Goal: Find contact information: Find contact information

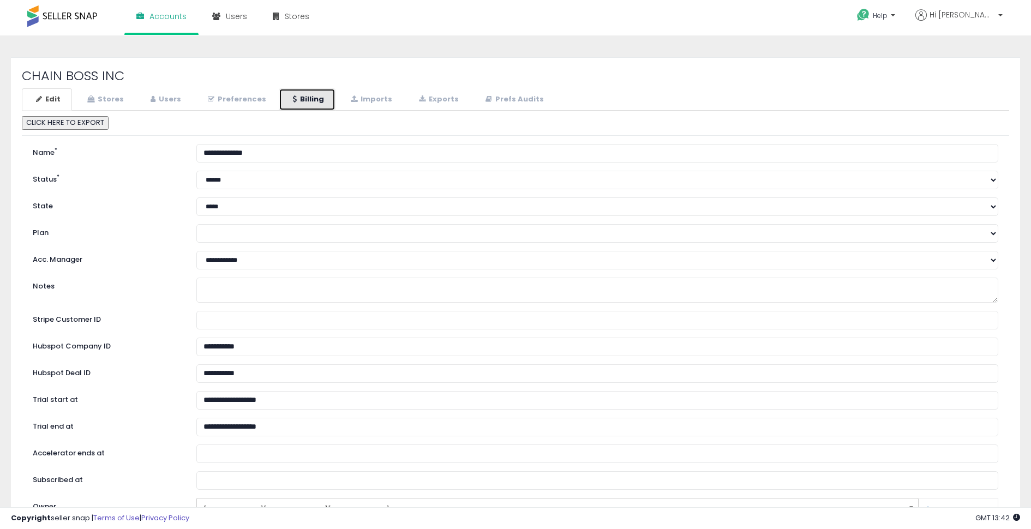
click at [302, 90] on link "Billing" at bounding box center [307, 99] width 57 height 22
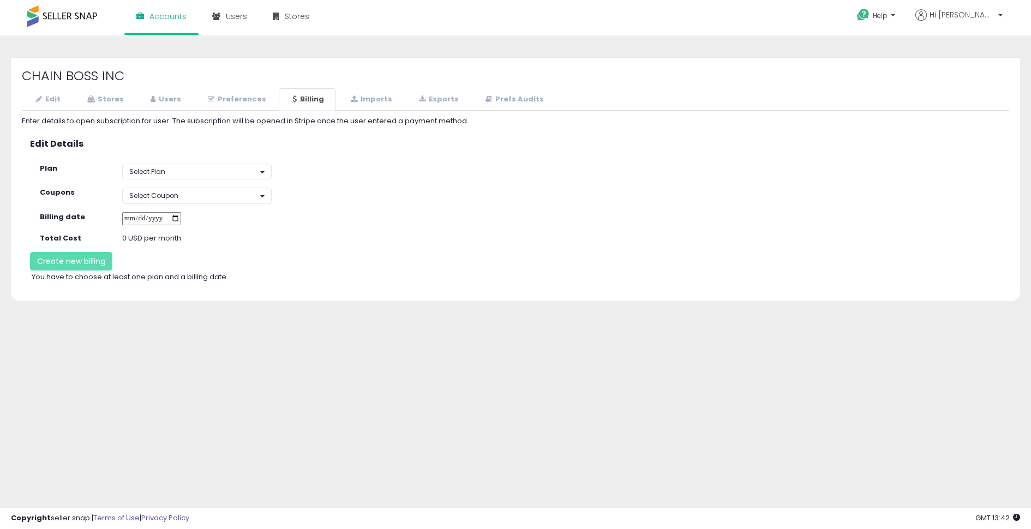
click at [181, 218] on input "date" at bounding box center [151, 219] width 59 height 14
type input "**********"
click at [212, 166] on button "Select Plan" at bounding box center [197, 172] width 150 height 16
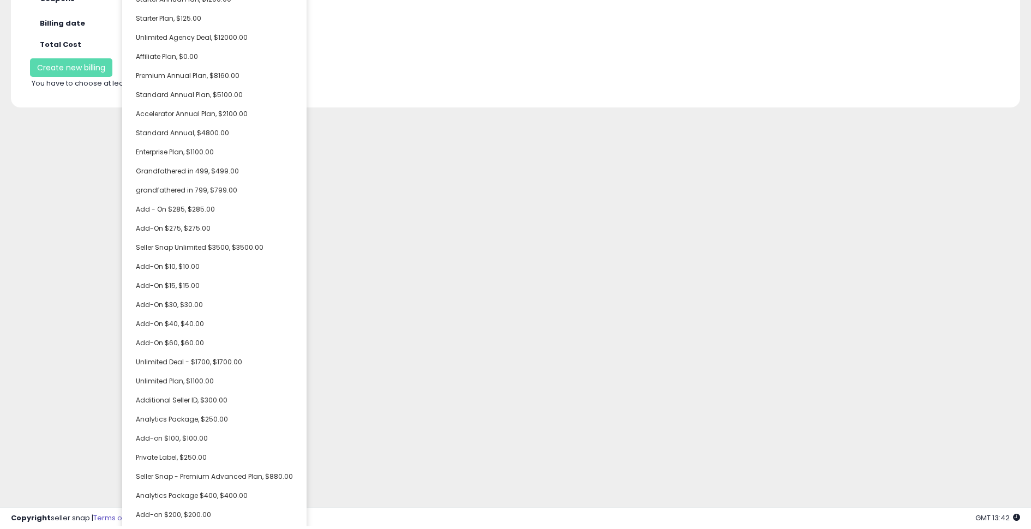
scroll to position [325, 0]
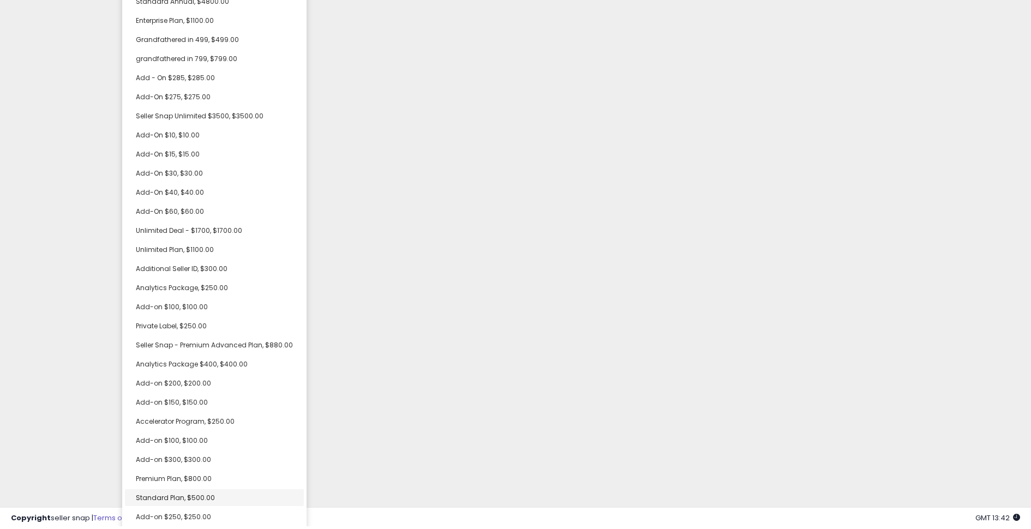
select select "**********"
click at [190, 501] on link "Standard Plan, $500.00" at bounding box center [214, 496] width 179 height 17
click at [73, 435] on div "Unable to login Retrieving listings data.. has not yet accepted the Terms of Us…" at bounding box center [515, 263] width 1031 height 527
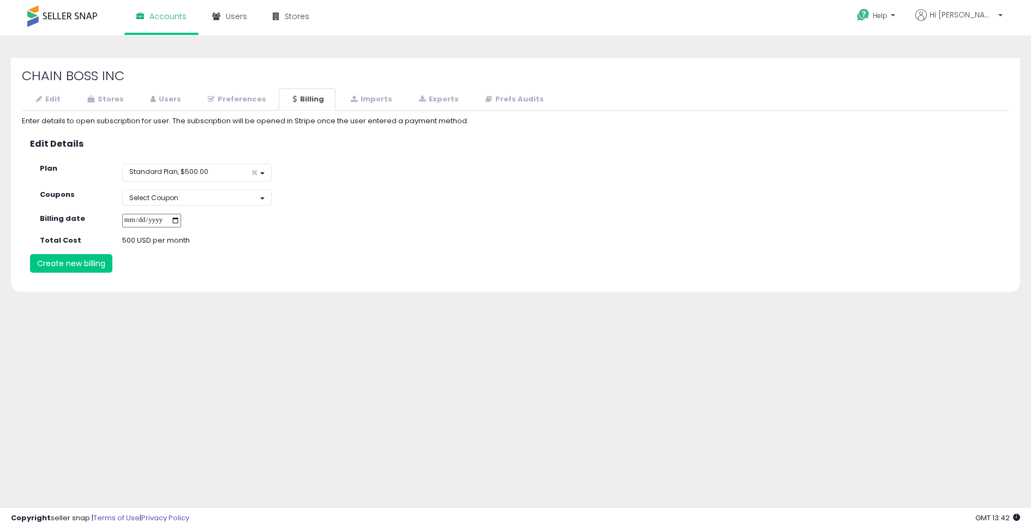
scroll to position [0, 0]
click at [190, 195] on button "Select Coupon" at bounding box center [197, 198] width 150 height 16
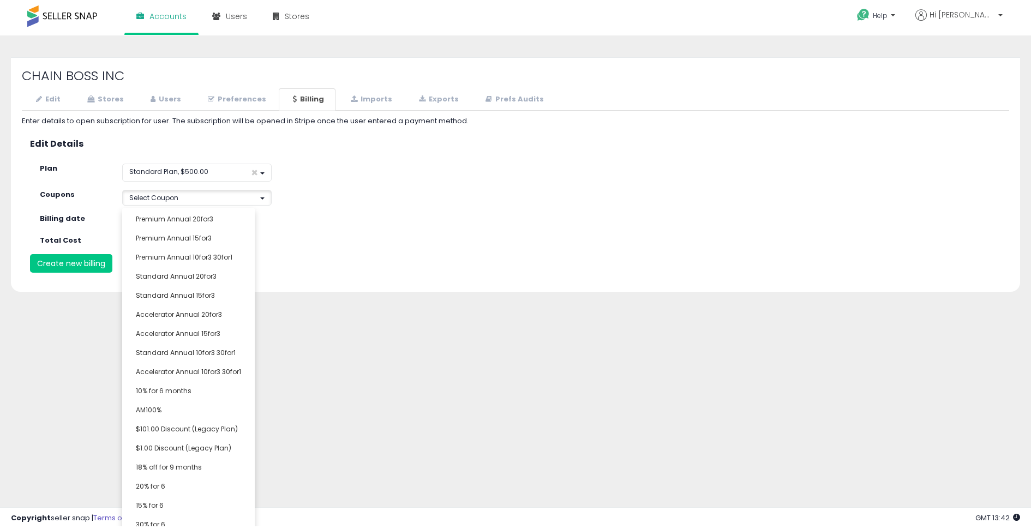
click at [181, 410] on div "**********" at bounding box center [515, 272] width 1020 height 453
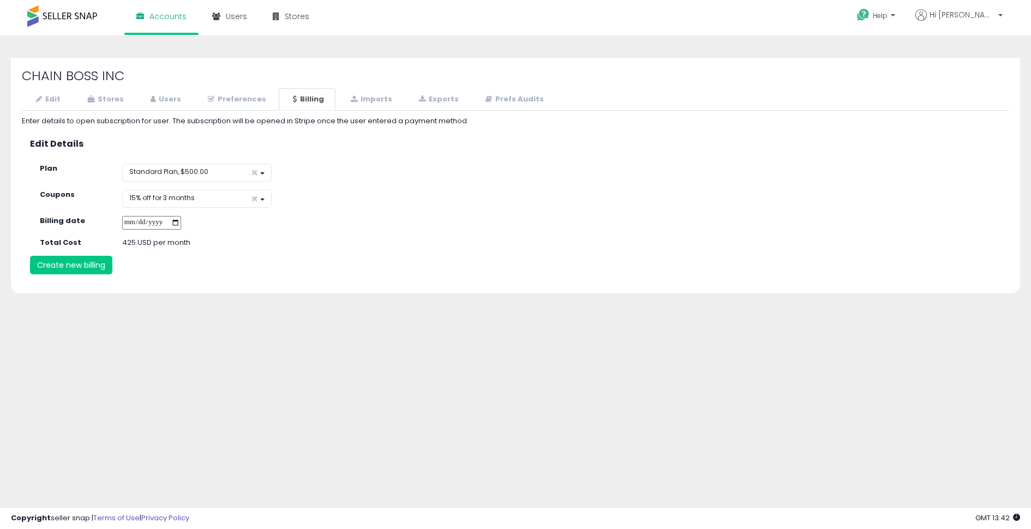
click at [250, 355] on div "**********" at bounding box center [515, 272] width 1020 height 453
click at [85, 266] on button "Create new billing" at bounding box center [71, 265] width 82 height 19
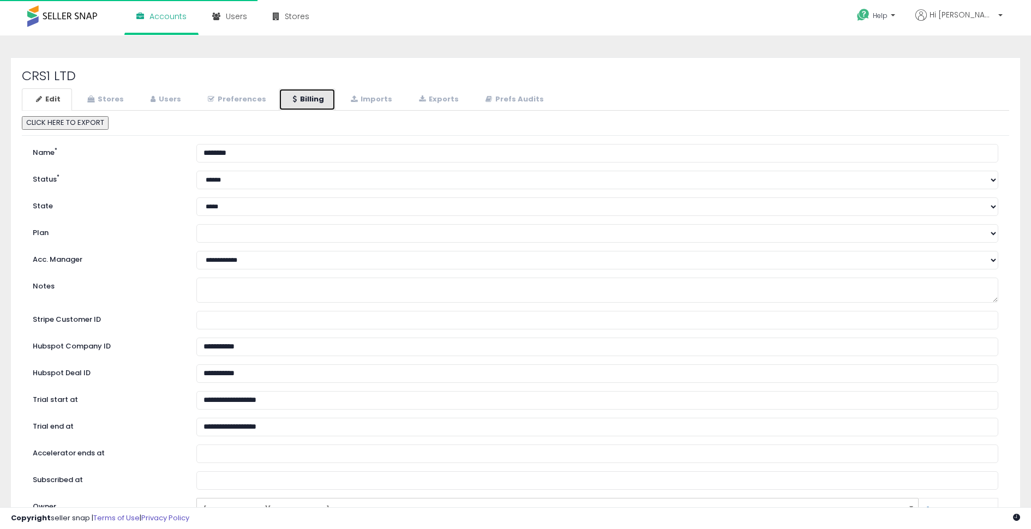
click at [295, 99] on link "Billing" at bounding box center [307, 99] width 57 height 22
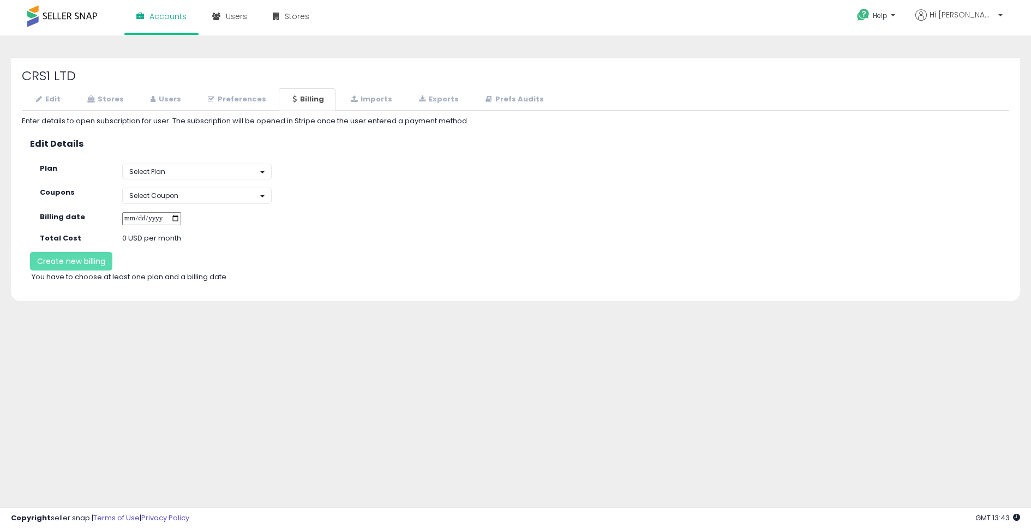
click at [181, 218] on input "date" at bounding box center [151, 219] width 59 height 14
click at [181, 217] on input "date" at bounding box center [151, 219] width 59 height 14
type input "**********"
click at [254, 192] on button "Select Coupon" at bounding box center [197, 196] width 150 height 16
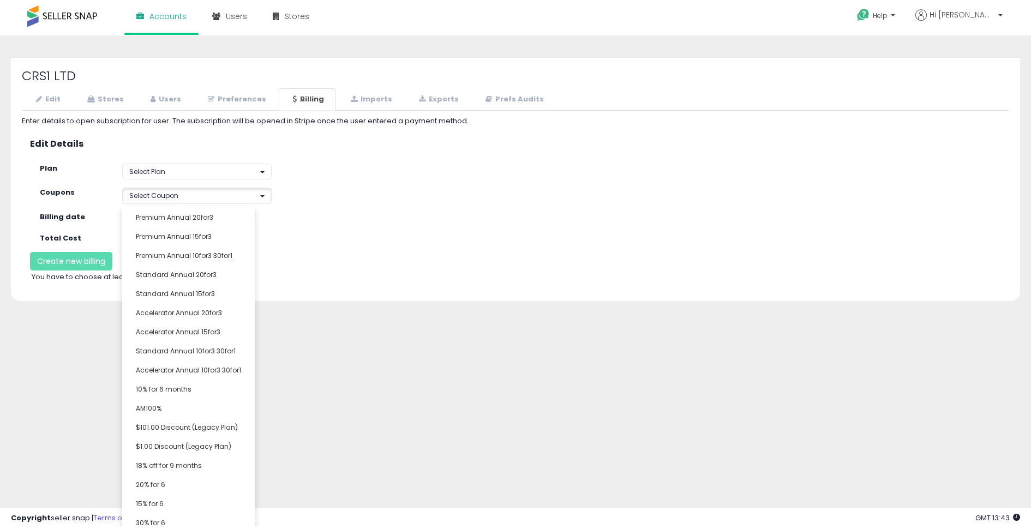
click at [179, 433] on div "**********" at bounding box center [515, 272] width 1020 height 453
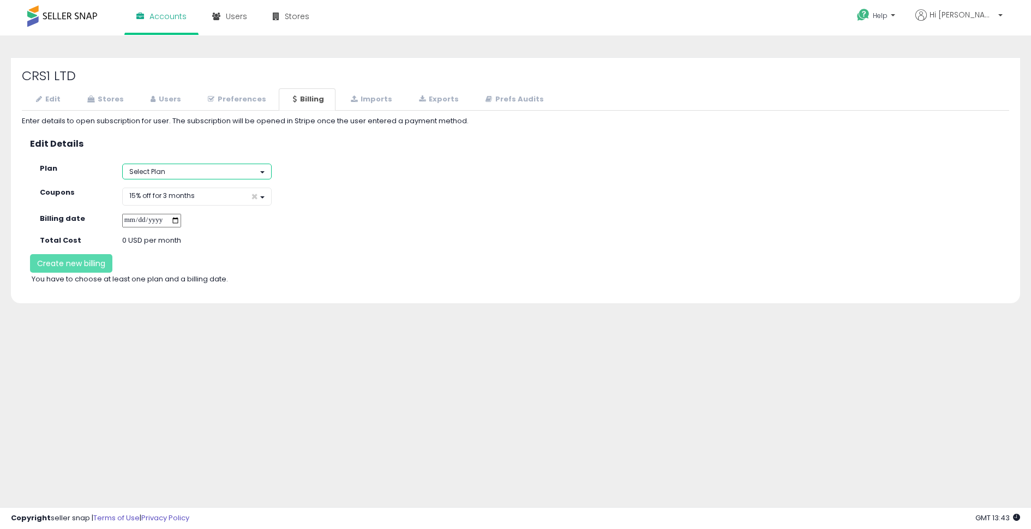
click at [171, 169] on button "Select Plan" at bounding box center [197, 172] width 150 height 16
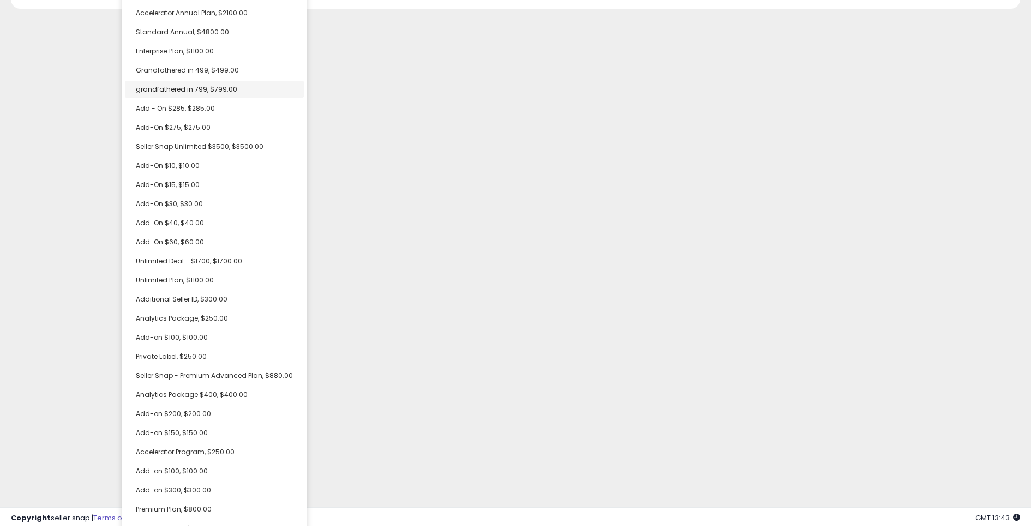
scroll to position [325, 0]
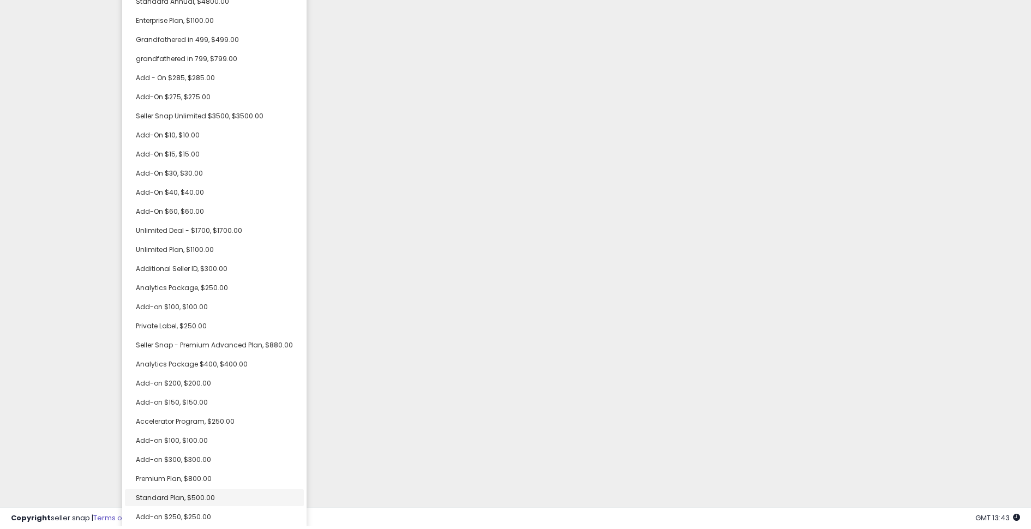
select select "**********"
click at [204, 501] on link "Standard Plan, $500.00" at bounding box center [214, 496] width 179 height 17
click at [88, 401] on div "Unable to login Retrieving listings data.. has not yet accepted the Terms of Us…" at bounding box center [515, 263] width 1031 height 527
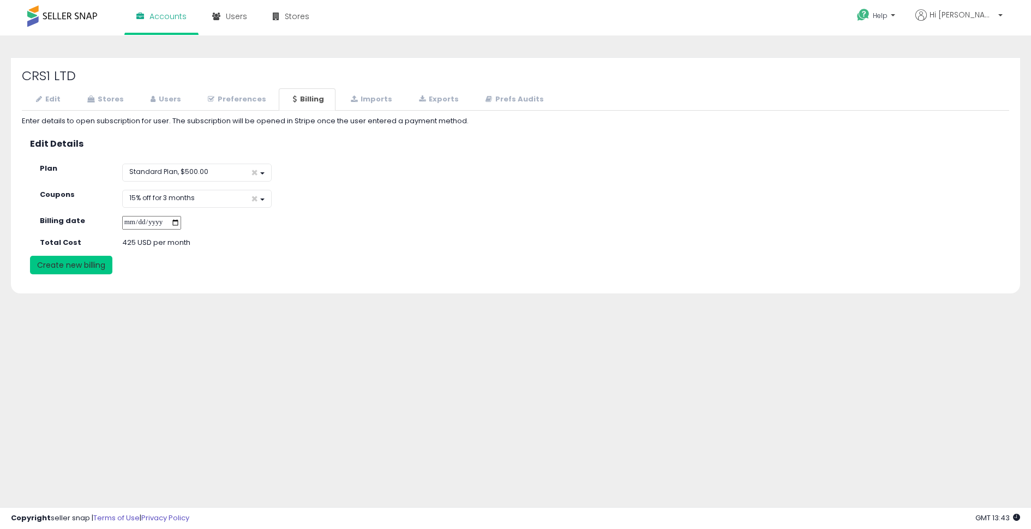
click at [87, 265] on button "Create new billing" at bounding box center [71, 265] width 82 height 19
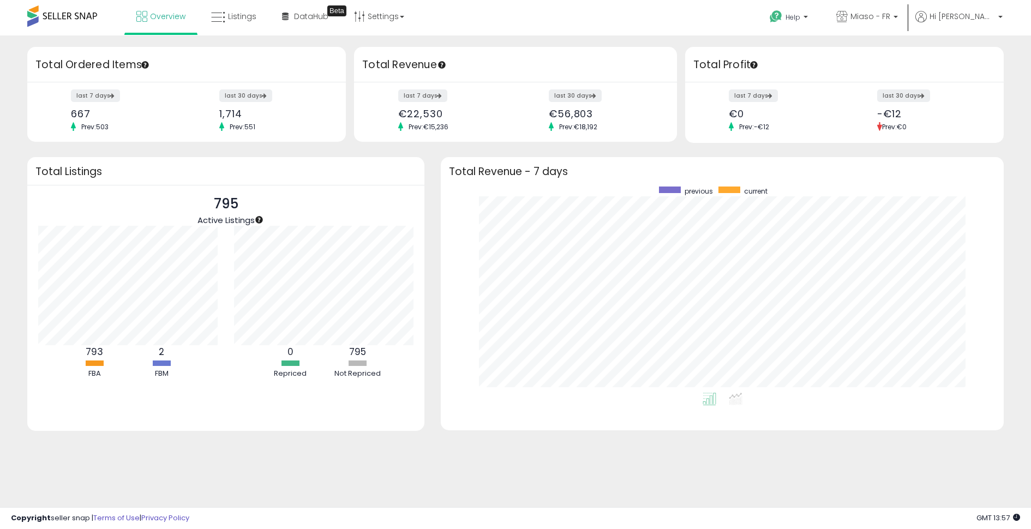
scroll to position [206, 541]
click at [381, 15] on link "Settings" at bounding box center [379, 16] width 67 height 33
click at [375, 54] on link "Store settings" at bounding box center [380, 55] width 49 height 10
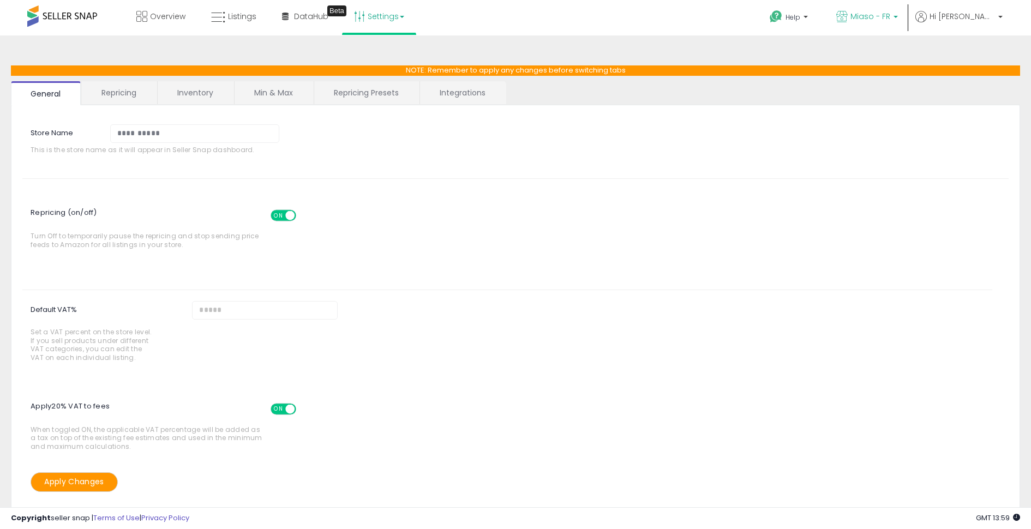
click at [882, 21] on p "Miaso - FR" at bounding box center [868, 18] width 62 height 14
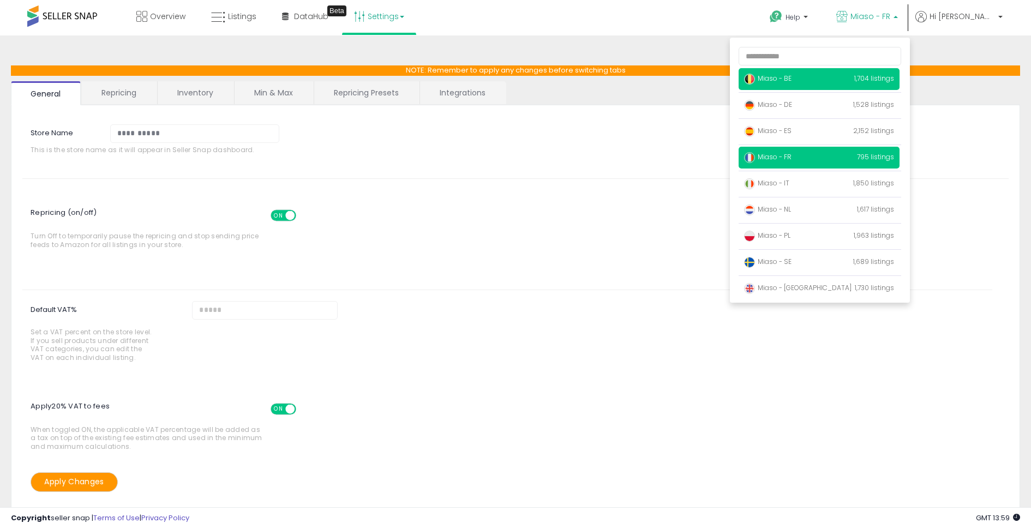
click at [835, 80] on p "Miaso - BE 1,704 listings" at bounding box center [819, 79] width 161 height 22
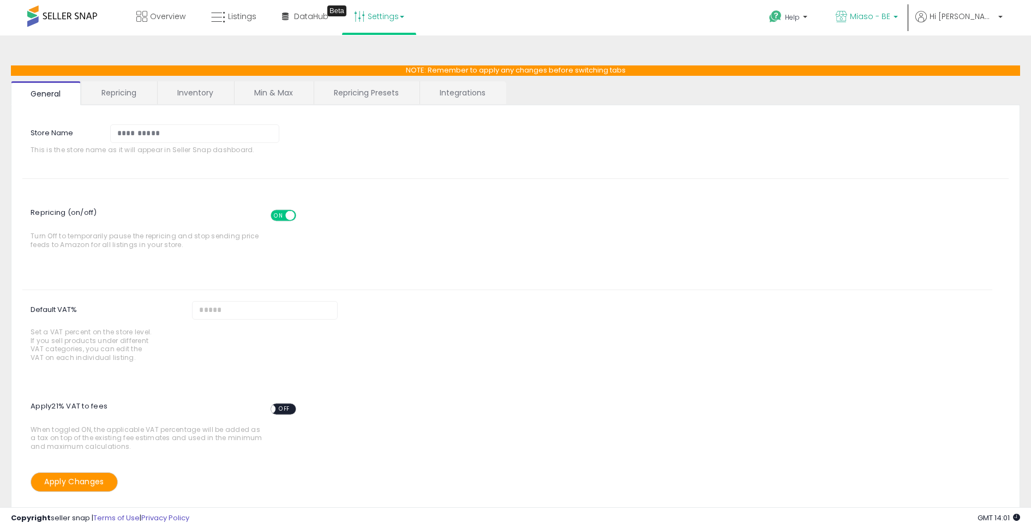
click at [891, 17] on span "Miaso - BE" at bounding box center [870, 16] width 40 height 11
click at [891, 19] on span "Miaso - BE" at bounding box center [870, 16] width 40 height 11
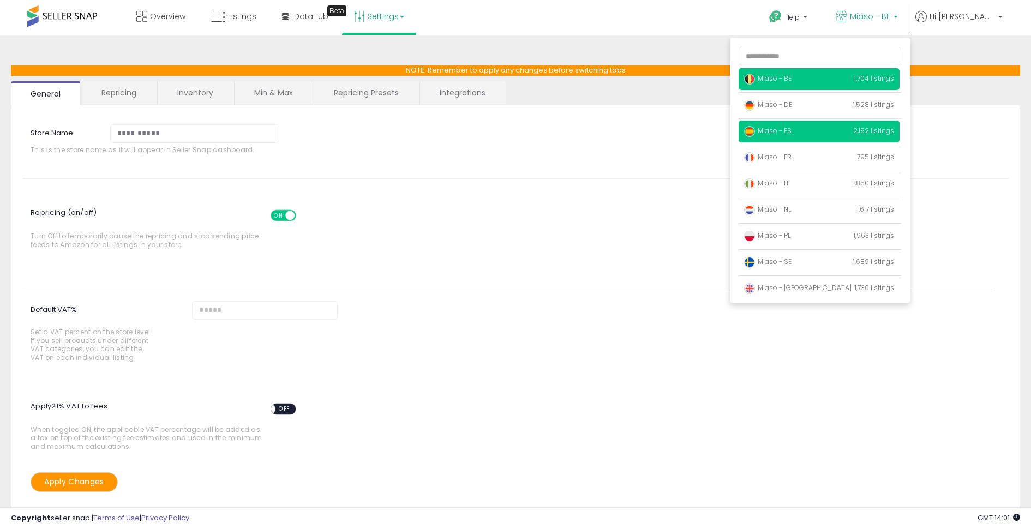
click at [844, 130] on p "Miaso - ES 2,152 listings" at bounding box center [819, 132] width 161 height 22
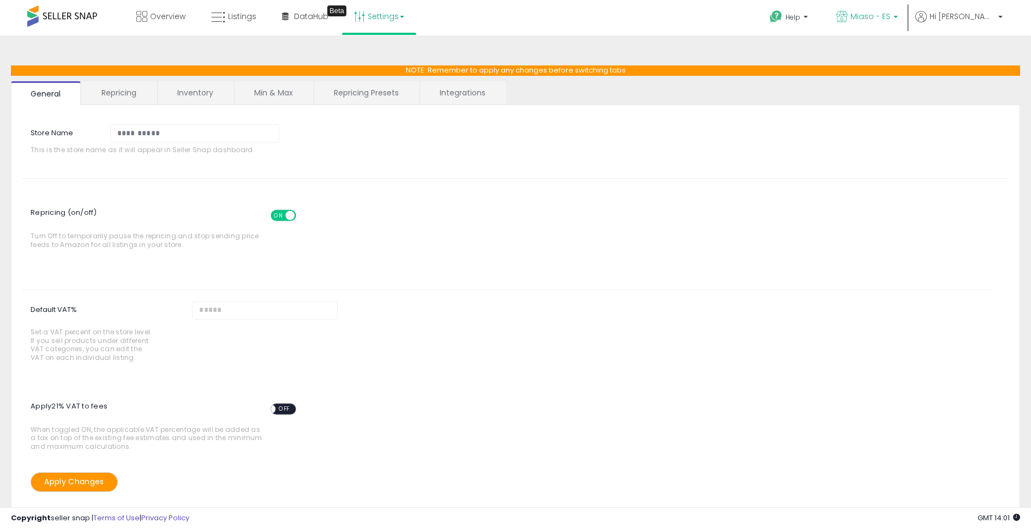
click at [889, 20] on span "Miaso - ES" at bounding box center [871, 16] width 40 height 11
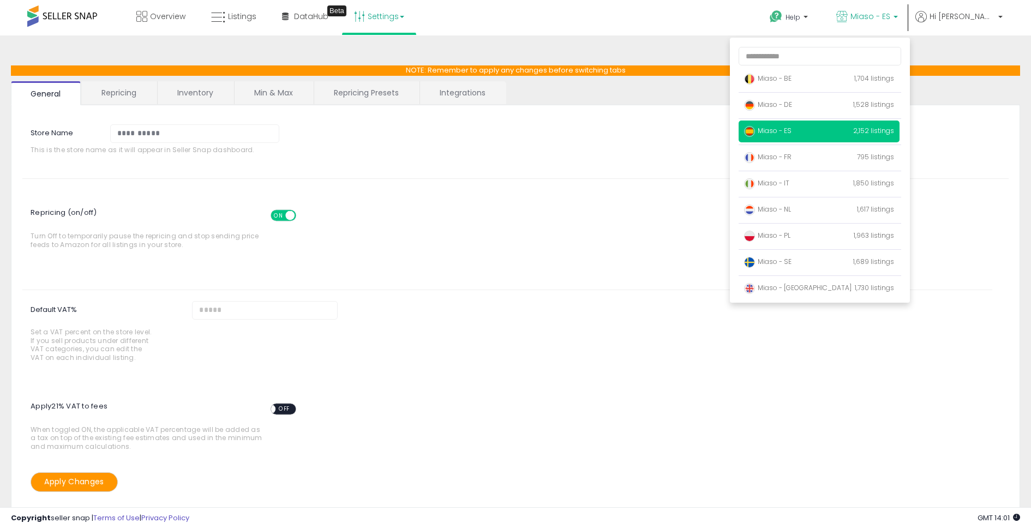
click at [745, 89] on ul "General Repricing Inventory Min & Max Repricing Presets Integrations" at bounding box center [516, 93] width 1010 height 24
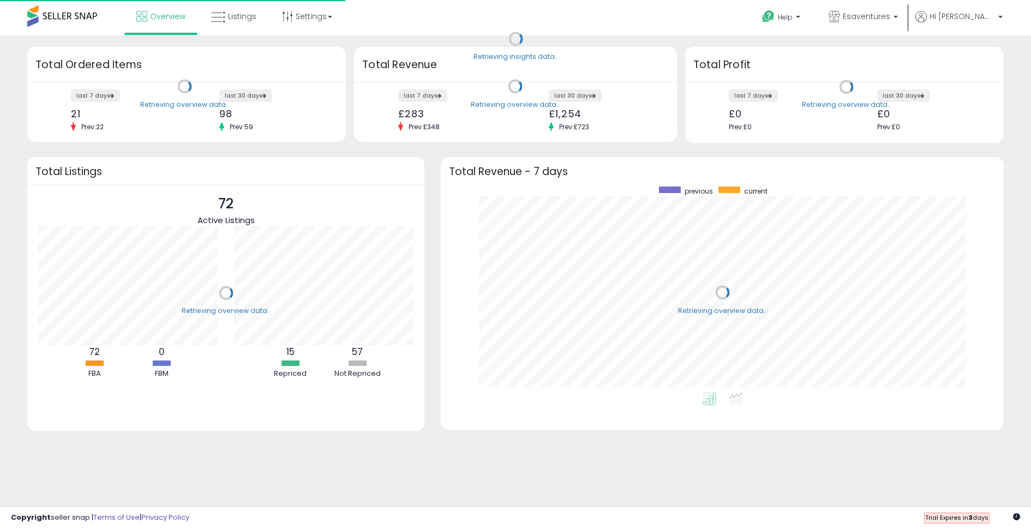
scroll to position [206, 541]
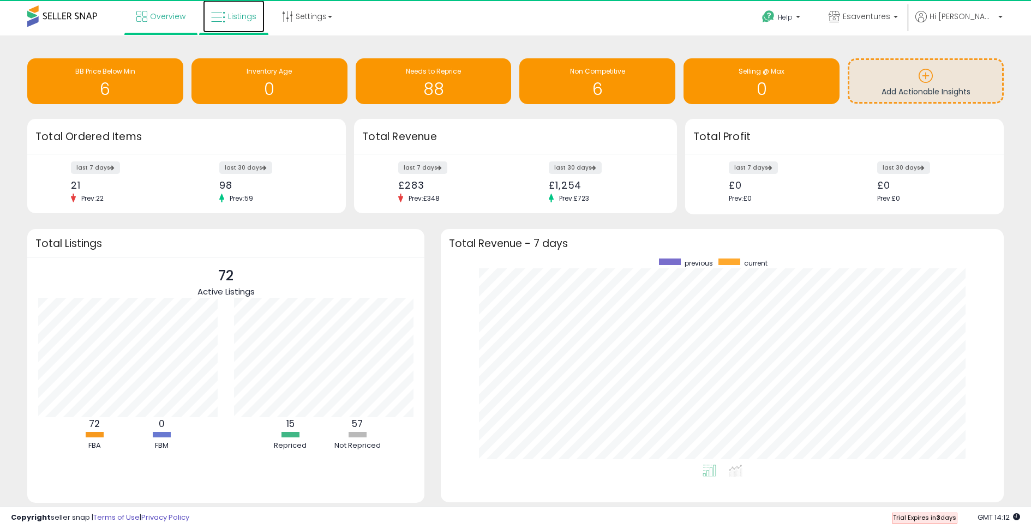
click at [242, 23] on link "Listings" at bounding box center [234, 16] width 62 height 33
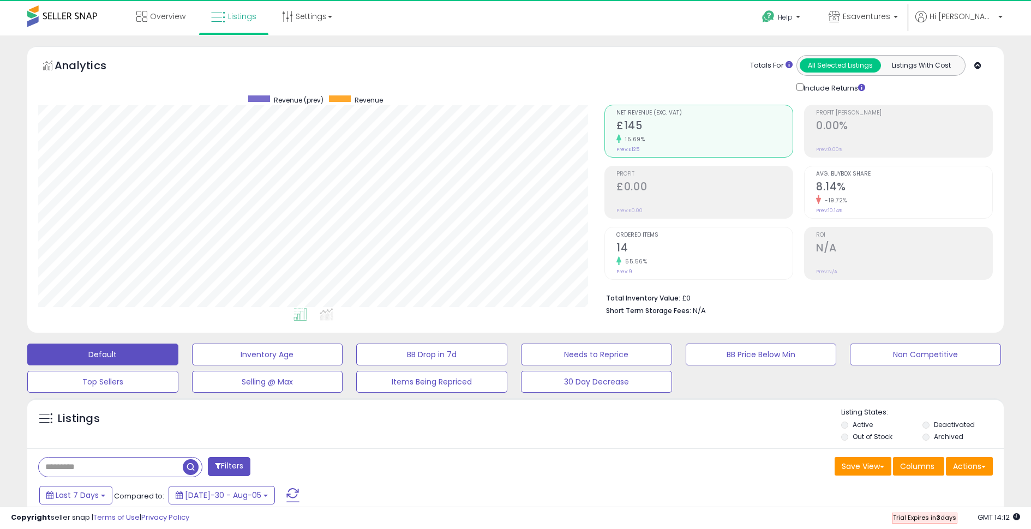
scroll to position [224, 566]
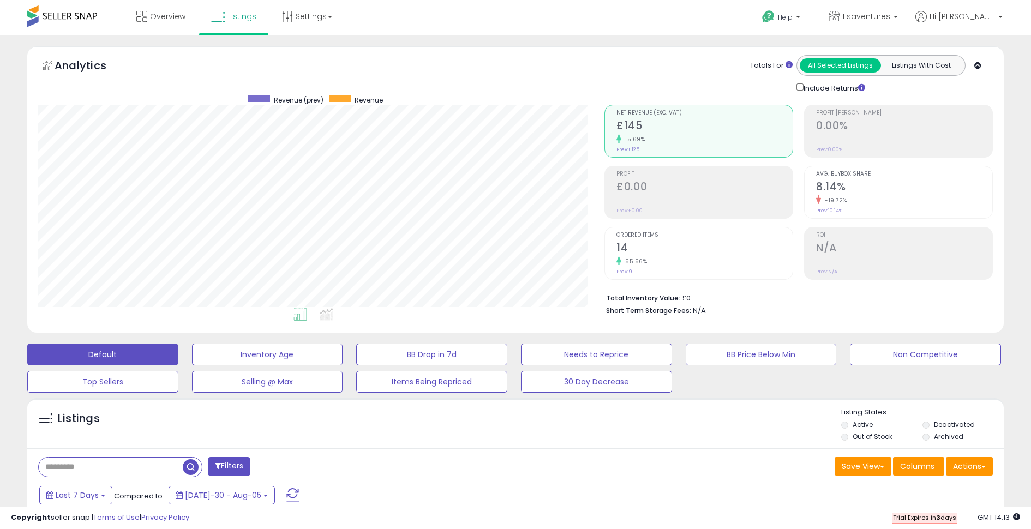
click at [673, 431] on div "Listings" at bounding box center [515, 426] width 977 height 37
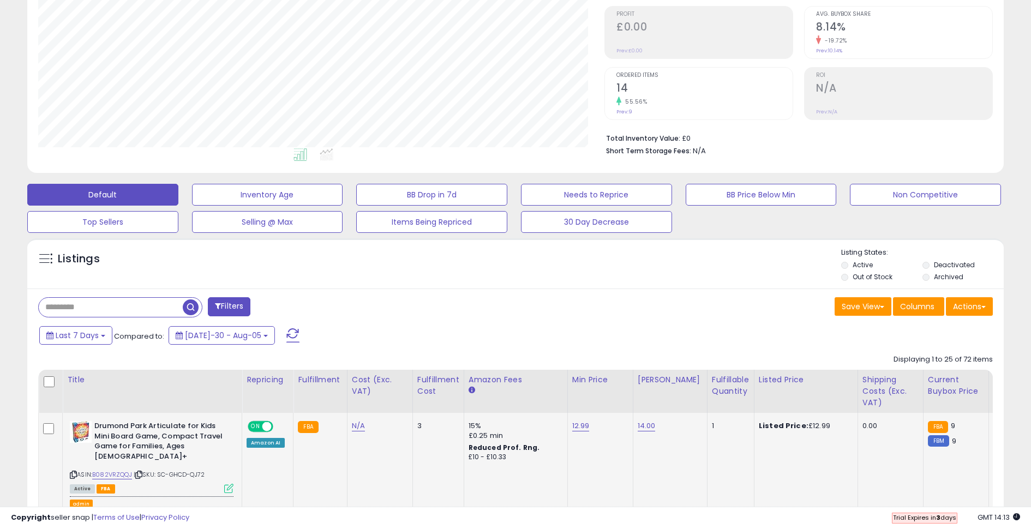
scroll to position [224, 0]
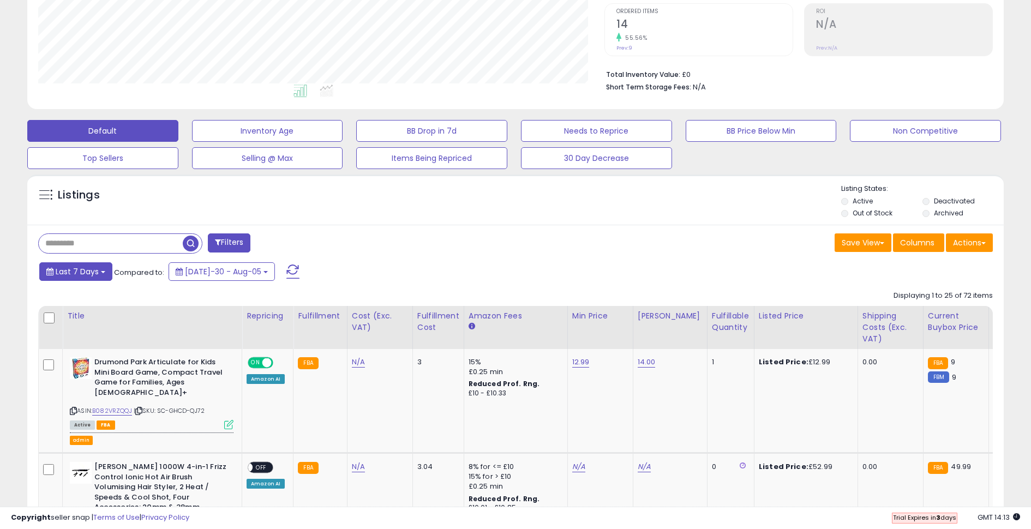
click at [95, 267] on span "Last 7 Days" at bounding box center [77, 271] width 43 height 11
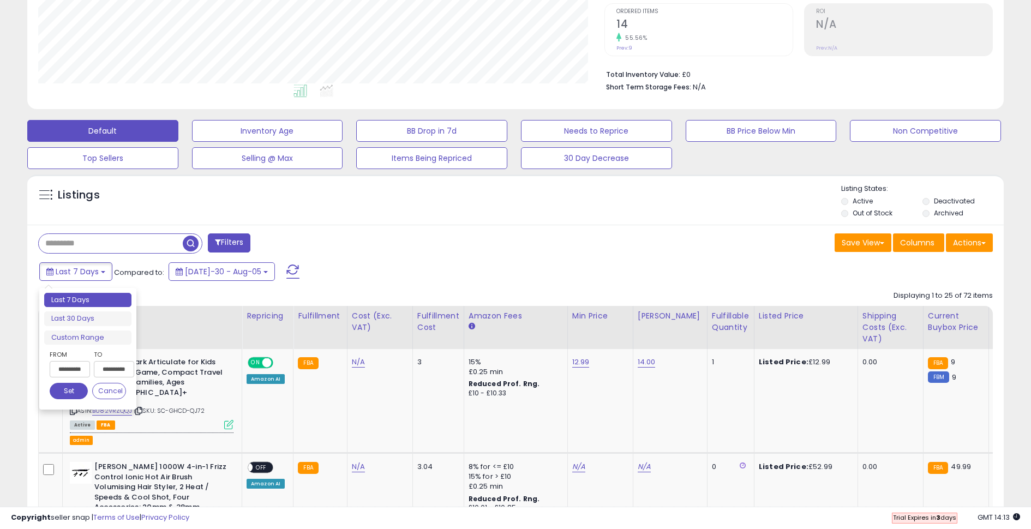
click at [75, 366] on input "**********" at bounding box center [70, 369] width 40 height 16
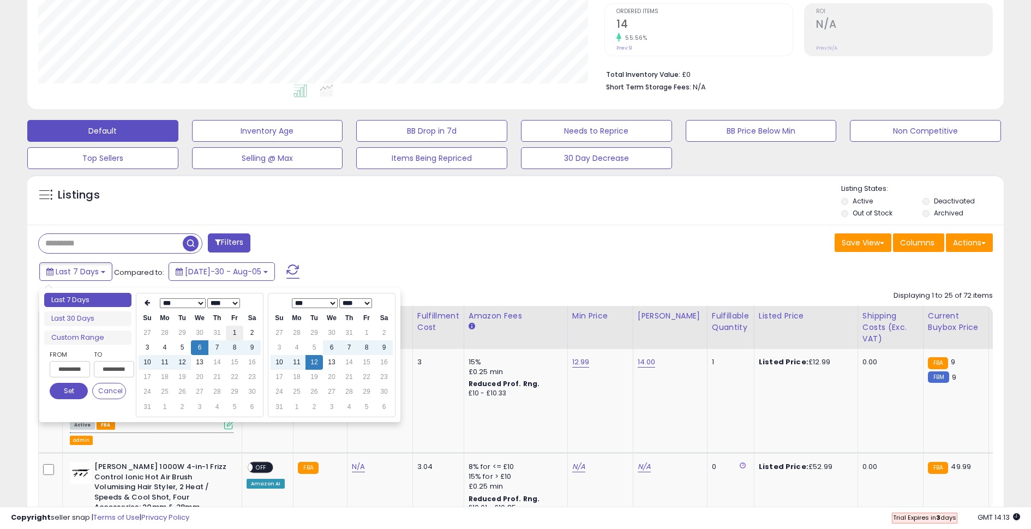
click at [233, 333] on td "1" at bounding box center [234, 333] width 17 height 15
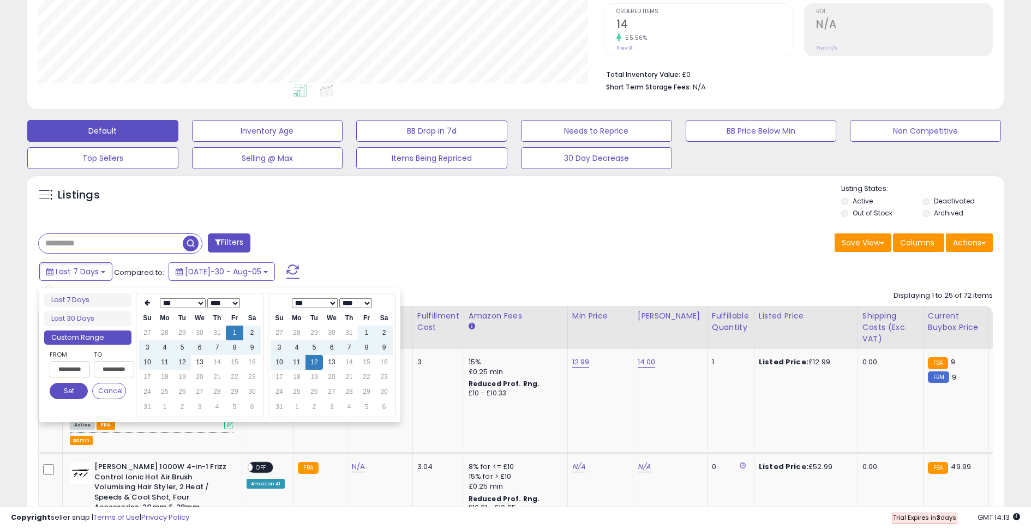
type input "**********"
click at [70, 392] on button "Set" at bounding box center [69, 391] width 38 height 16
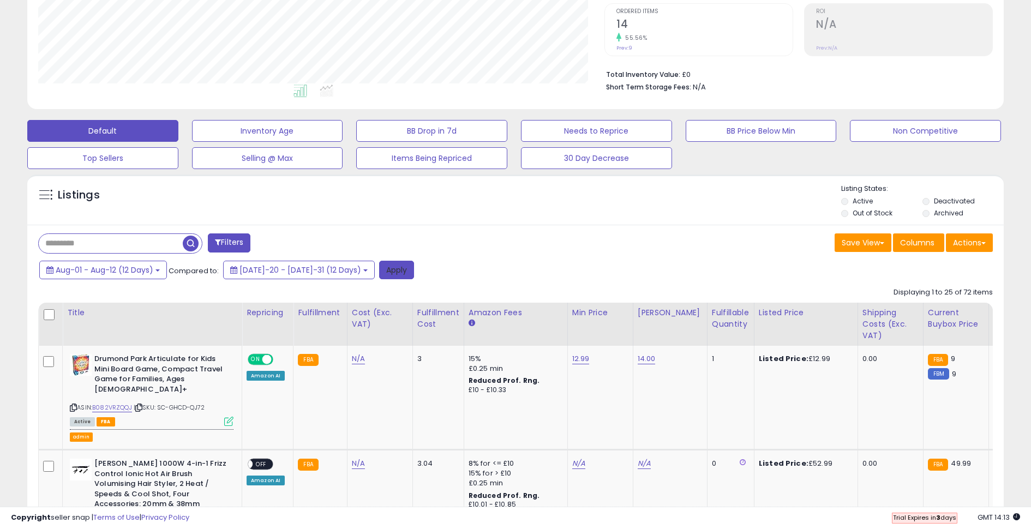
click at [379, 267] on button "Apply" at bounding box center [396, 270] width 35 height 19
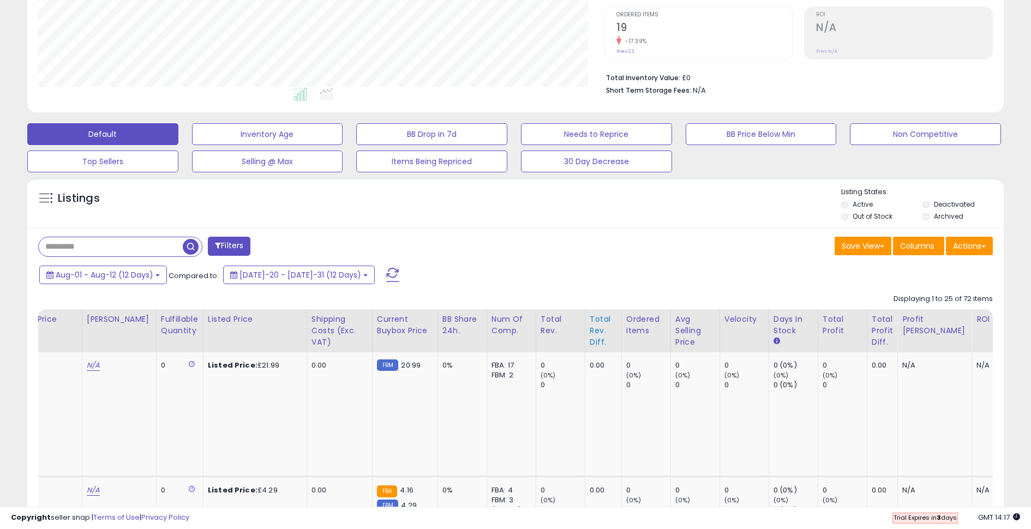
click at [590, 323] on div "Total Rev. Diff." at bounding box center [603, 331] width 27 height 34
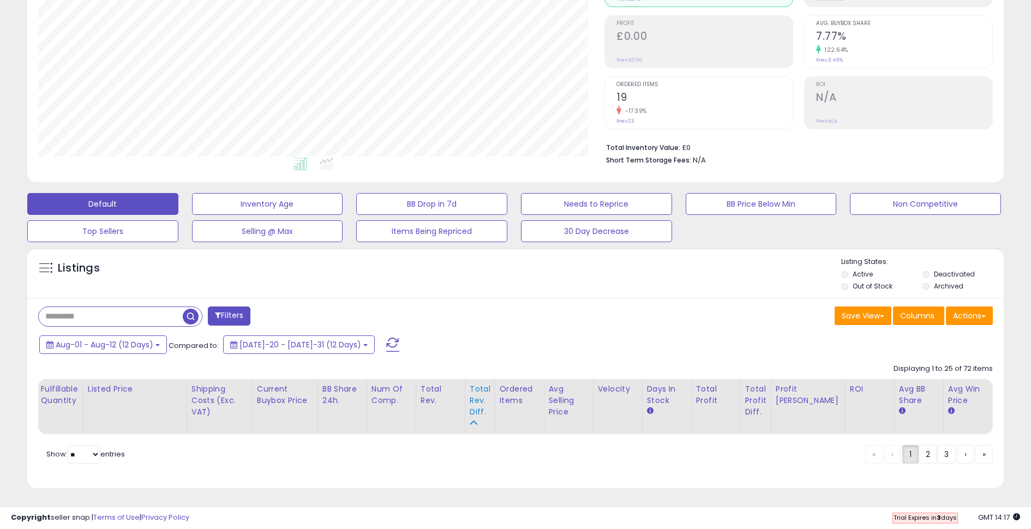
scroll to position [0, 474]
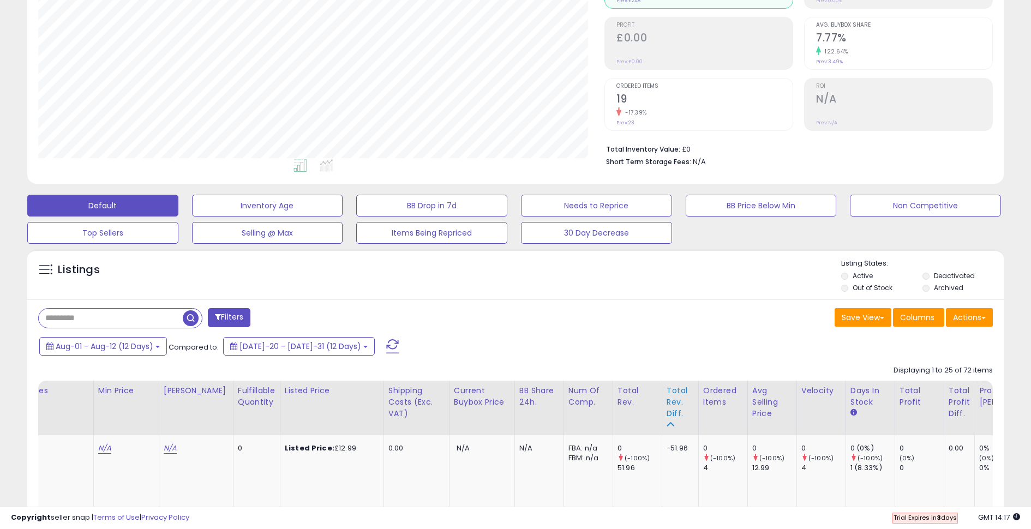
click at [667, 411] on div "Total Rev. Diff." at bounding box center [680, 402] width 27 height 34
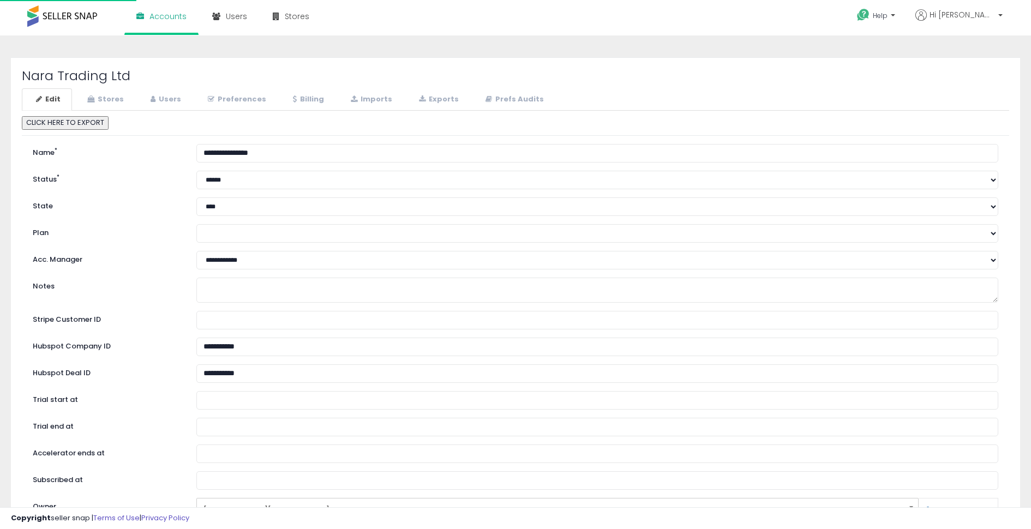
select select "**"
click at [170, 97] on link "Users" at bounding box center [164, 99] width 56 height 22
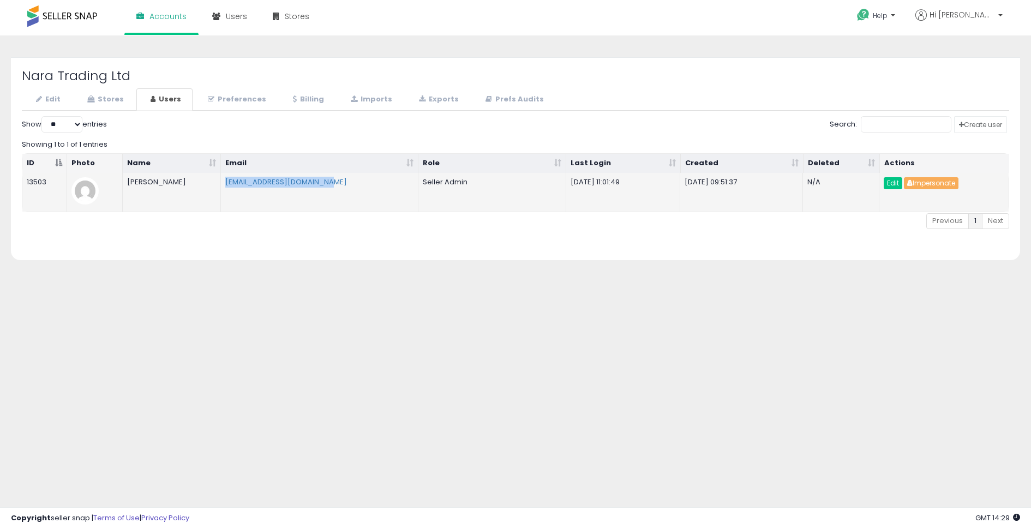
drag, startPoint x: 347, startPoint y: 181, endPoint x: 220, endPoint y: 182, distance: 126.1
click at [221, 182] on td "[EMAIL_ADDRESS][DOMAIN_NAME]" at bounding box center [320, 192] width 198 height 39
copy link "[EMAIL_ADDRESS][DOMAIN_NAME]"
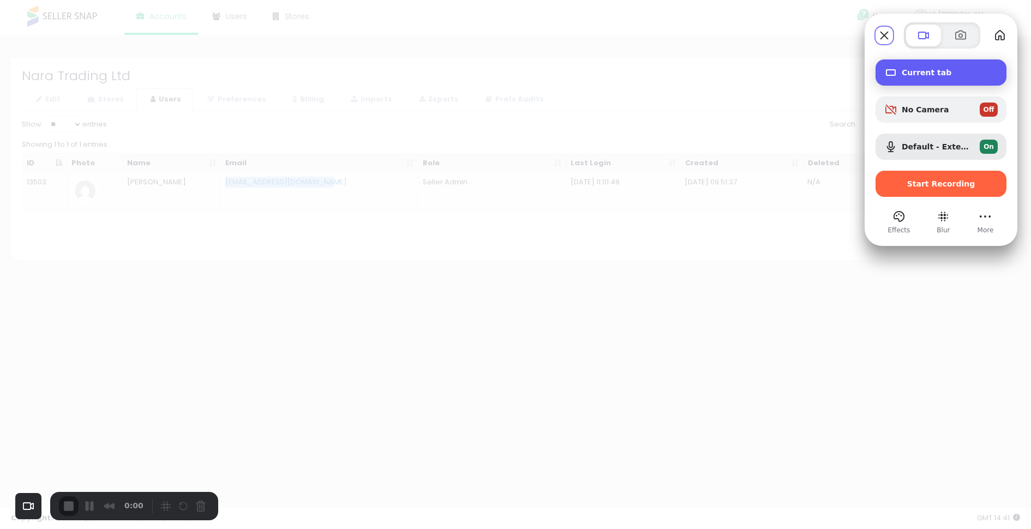
click at [929, 74] on span "Current tab" at bounding box center [950, 72] width 96 height 9
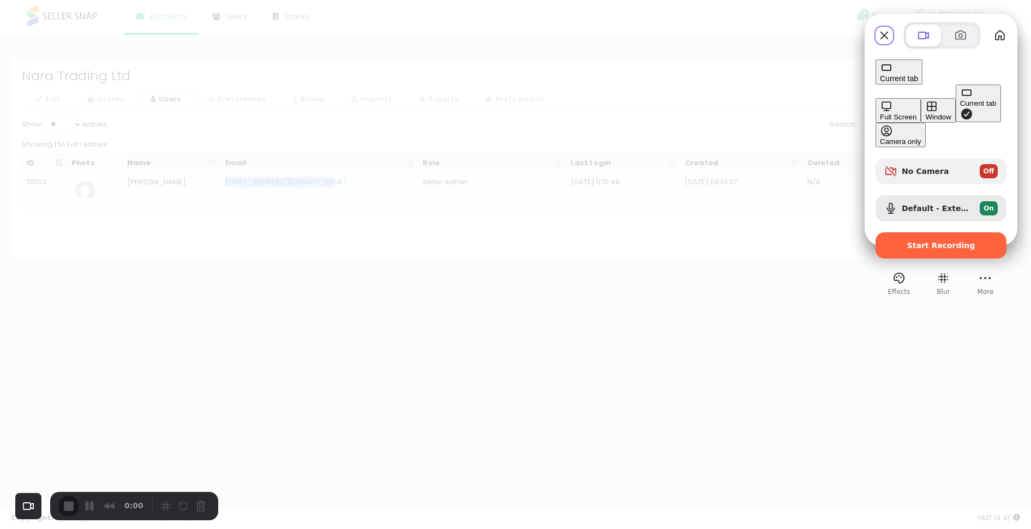
click at [876, 98] on button "Full Screen" at bounding box center [898, 110] width 45 height 25
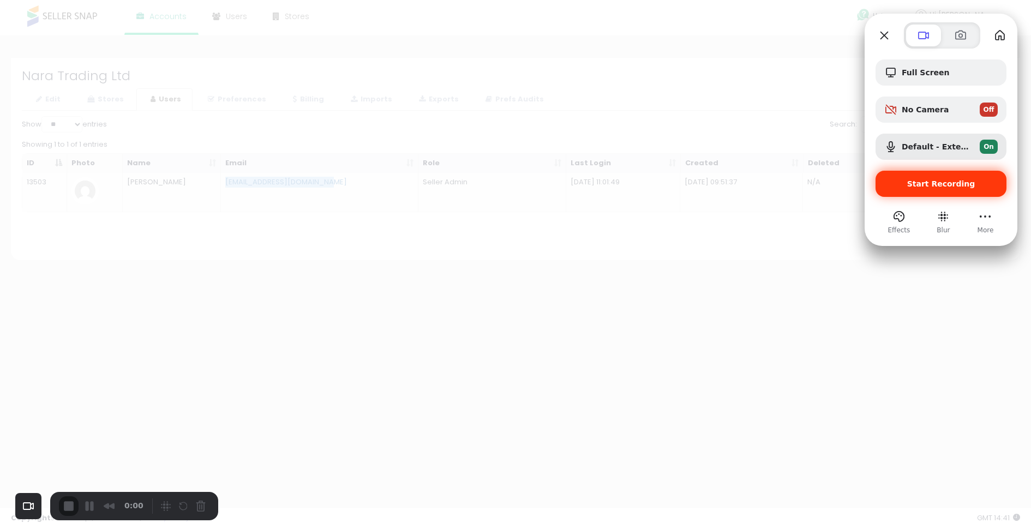
click at [940, 188] on div "Start Recording" at bounding box center [941, 184] width 131 height 26
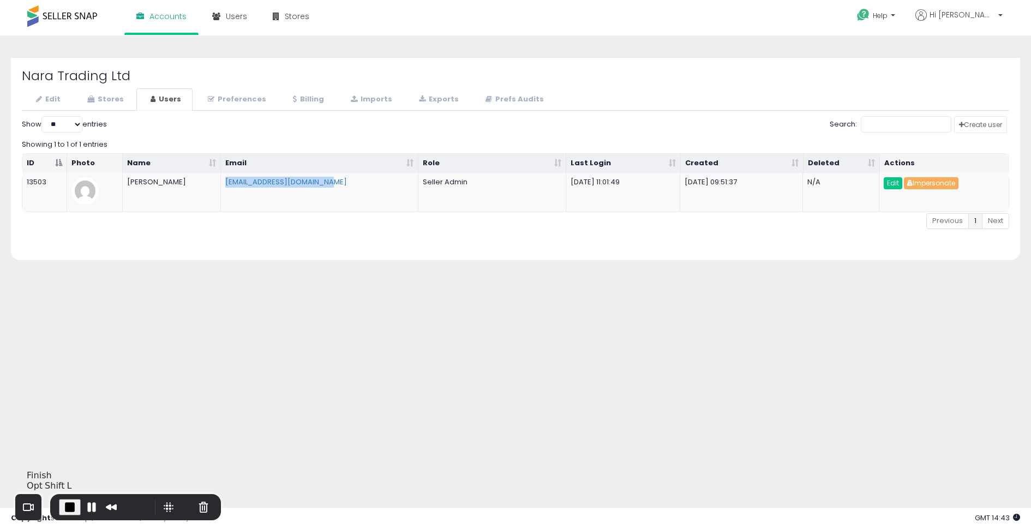
click at [68, 506] on span "End Recording" at bounding box center [69, 507] width 13 height 13
